Goal: Information Seeking & Learning: Understand process/instructions

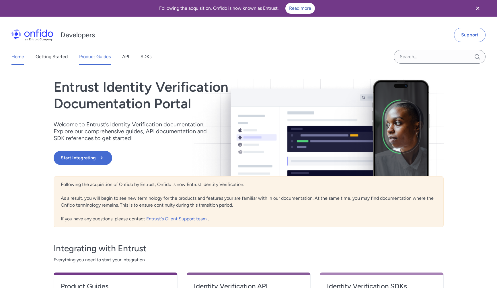
click at [93, 56] on link "Product Guides" at bounding box center [95, 57] width 32 height 16
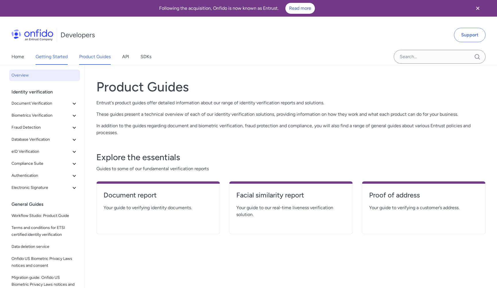
click at [55, 52] on link "Getting Started" at bounding box center [52, 57] width 32 height 16
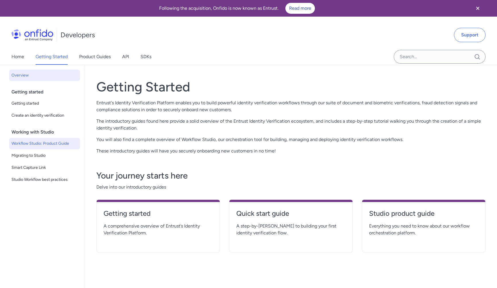
click at [45, 141] on span "Workflow Studio: Product Guide" at bounding box center [44, 143] width 66 height 7
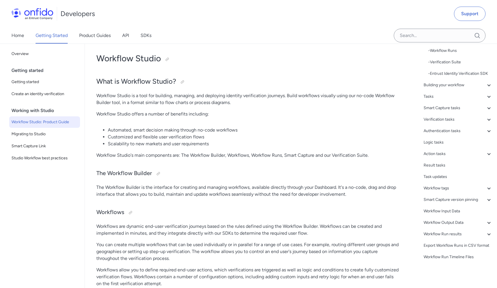
scroll to position [32, 0]
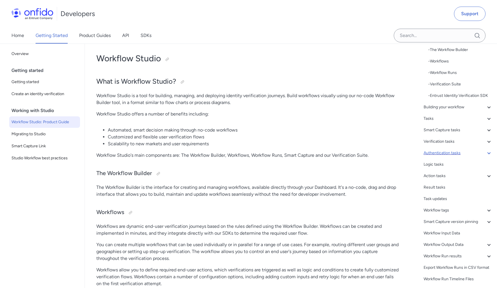
click at [490, 153] on icon at bounding box center [488, 153] width 3 height 2
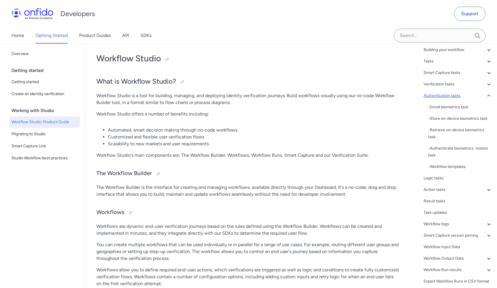
scroll to position [5878, 0]
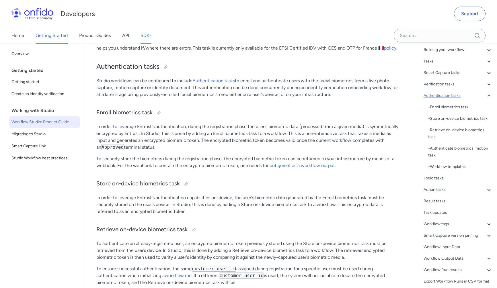
click at [147, 37] on link "SDKs" at bounding box center [145, 36] width 11 height 16
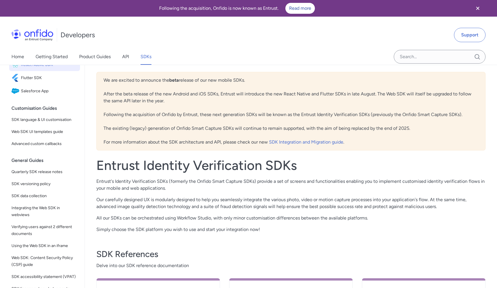
scroll to position [120, 0]
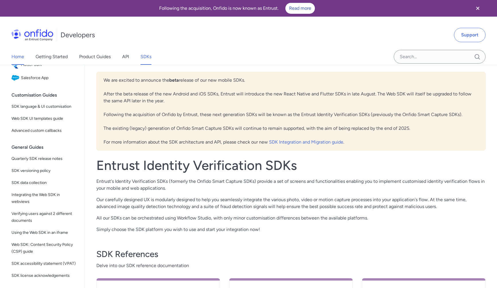
click at [19, 57] on link "Home" at bounding box center [17, 57] width 13 height 16
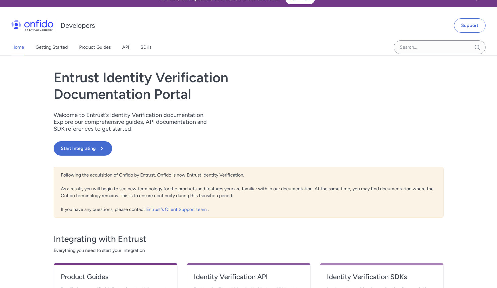
scroll to position [1, 0]
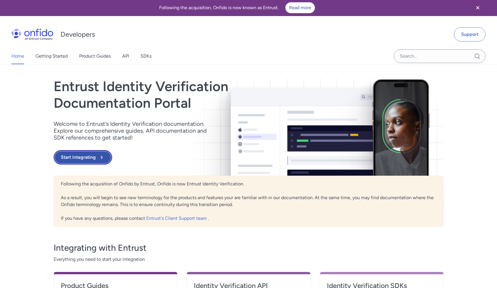
click at [93, 157] on button "Start Integrating" at bounding box center [83, 157] width 58 height 14
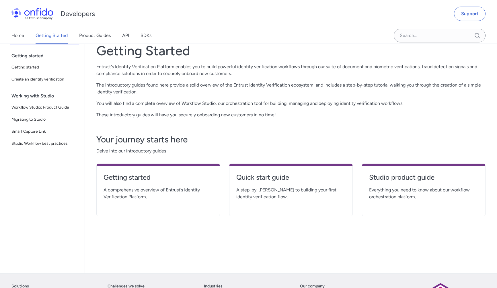
scroll to position [36, 0]
drag, startPoint x: 270, startPoint y: 179, endPoint x: 261, endPoint y: 179, distance: 9.5
click at [270, 179] on h4 "Quick start guide" at bounding box center [290, 177] width 109 height 9
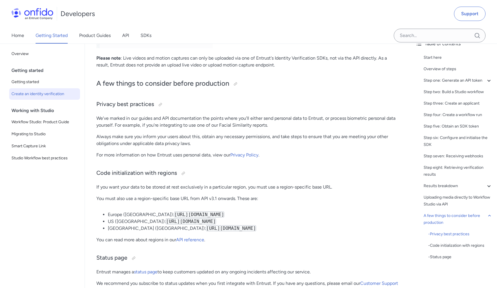
scroll to position [2812, 0]
click at [446, 104] on div "Step three: Create an applicant" at bounding box center [457, 103] width 69 height 7
